Goal: Task Accomplishment & Management: Manage account settings

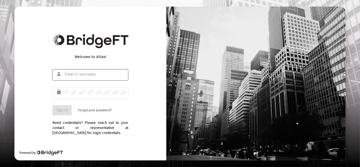
click at [83, 73] on input "text" at bounding box center [95, 74] width 61 height 4
type input "[PERSON_NAME][EMAIL_ADDRESS][DOMAIN_NAME]"
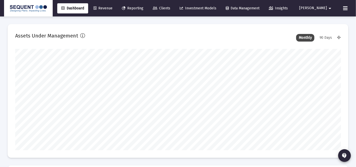
scroll to position [101, 175]
click at [334, 10] on button "[PERSON_NAME]" at bounding box center [316, 8] width 46 height 10
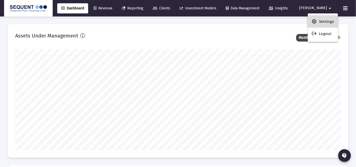
click at [324, 18] on span "Settings" at bounding box center [326, 21] width 15 height 12
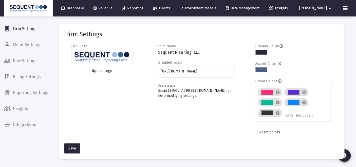
click at [19, 75] on span "Billing Settings" at bounding box center [26, 77] width 52 height 12
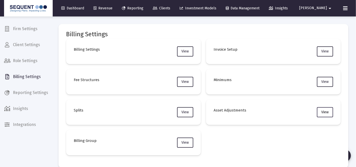
click at [323, 111] on span "View" at bounding box center [325, 112] width 7 height 4
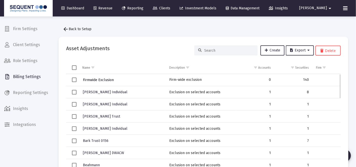
click at [90, 79] on span "Firmwide Exclusion" at bounding box center [98, 80] width 31 height 4
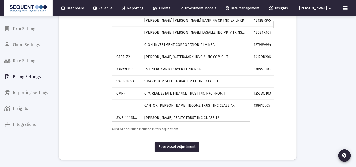
scroll to position [191, 0]
